Goal: Information Seeking & Learning: Compare options

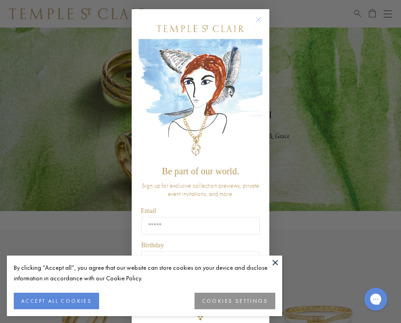
click at [258, 16] on circle "Close dialog" at bounding box center [258, 19] width 11 height 11
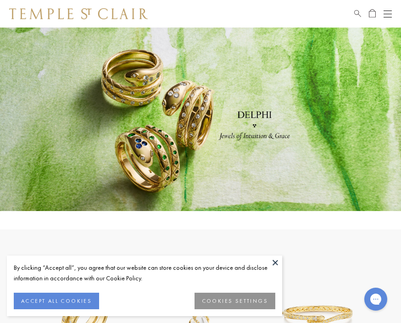
scroll to position [2, 0]
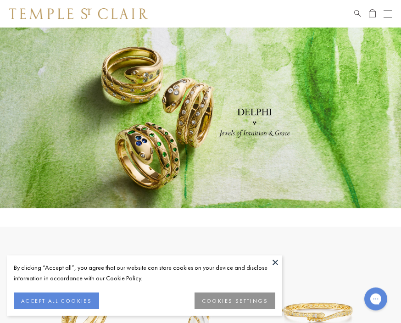
click at [67, 309] on button "ACCEPT ALL COOKIES" at bounding box center [56, 301] width 85 height 17
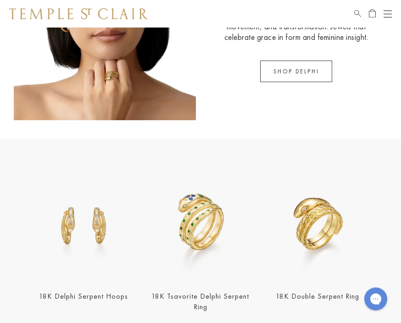
scroll to position [520, 0]
click at [198, 220] on img at bounding box center [201, 224] width 112 height 112
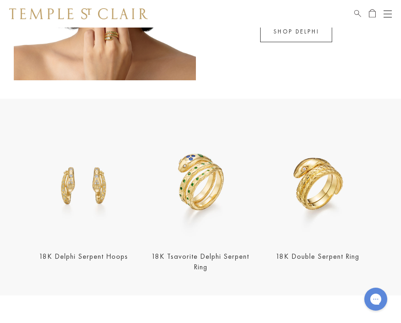
click at [319, 258] on link "18K Double Serpent Ring" at bounding box center [318, 256] width 84 height 10
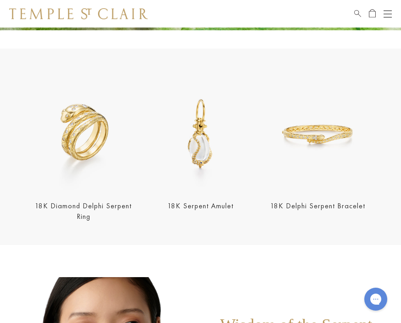
scroll to position [179, 0]
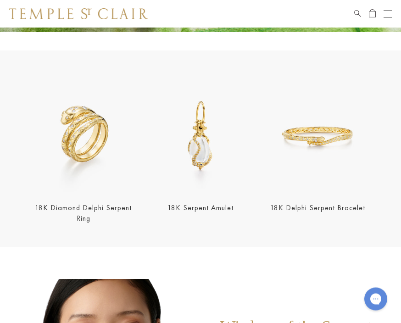
click at [318, 211] on link "18K Delphi Serpent Bracelet" at bounding box center [317, 208] width 95 height 10
